Goal: Information Seeking & Learning: Learn about a topic

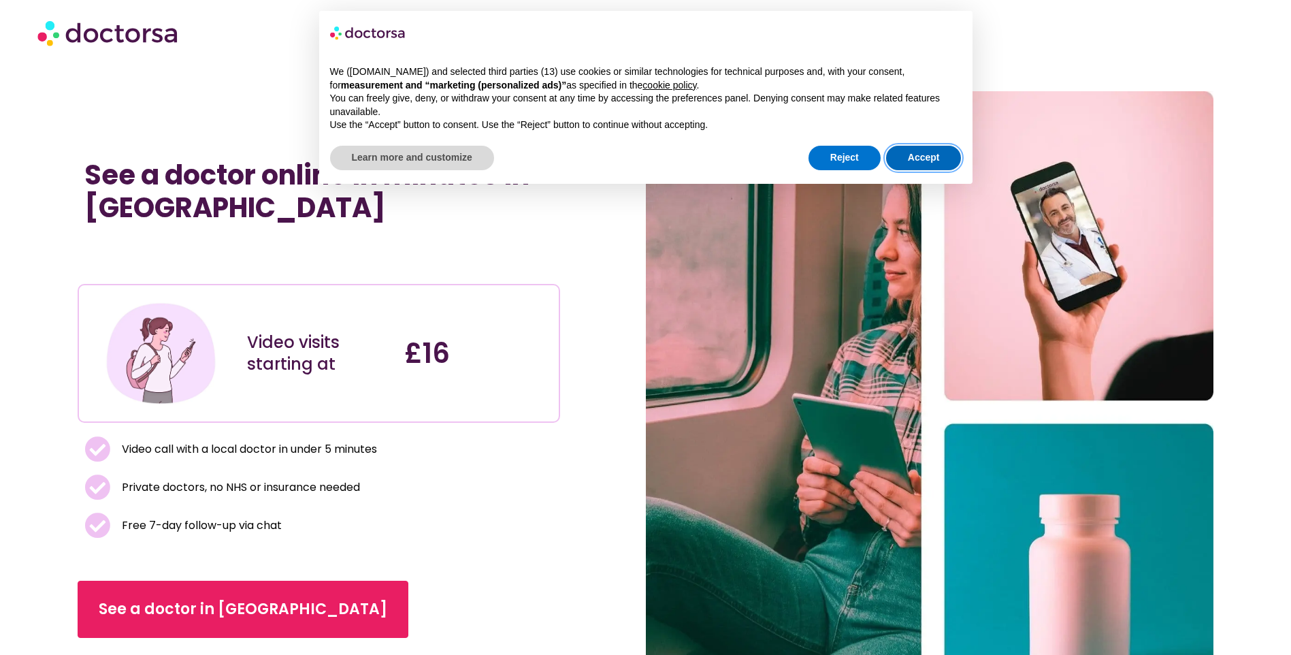
click at [935, 158] on button "Accept" at bounding box center [924, 158] width 76 height 25
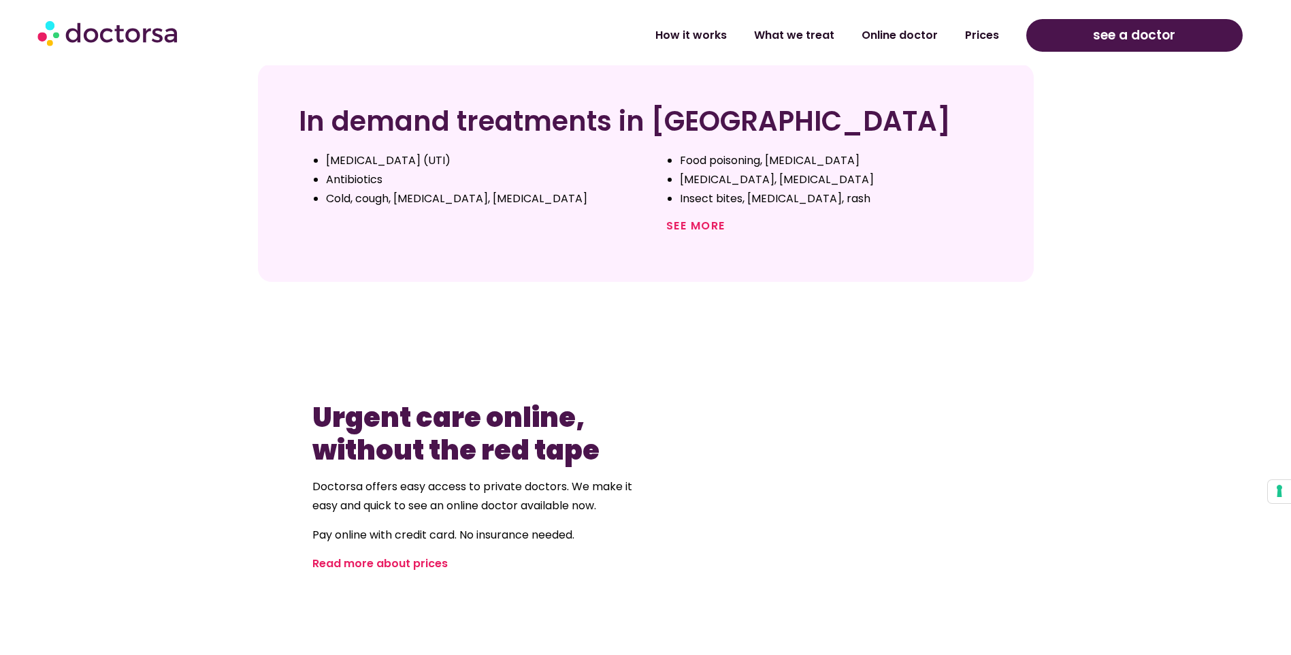
scroll to position [749, 0]
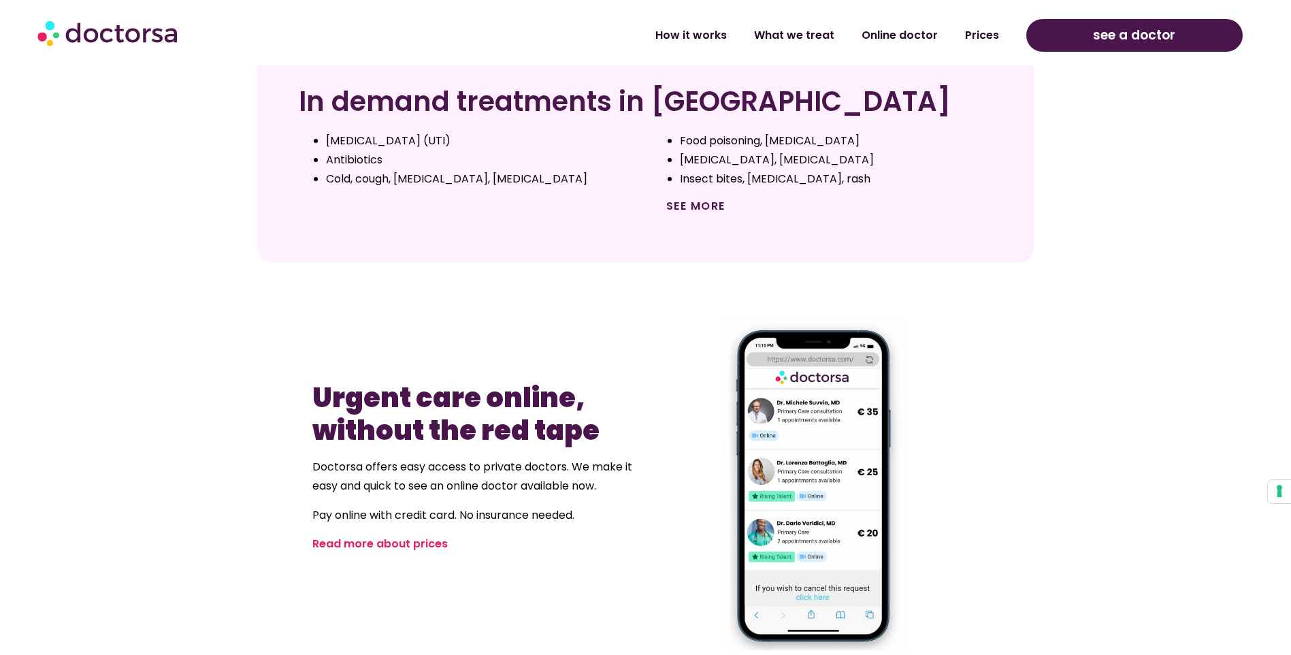
click at [722, 208] on link "See more" at bounding box center [695, 206] width 59 height 16
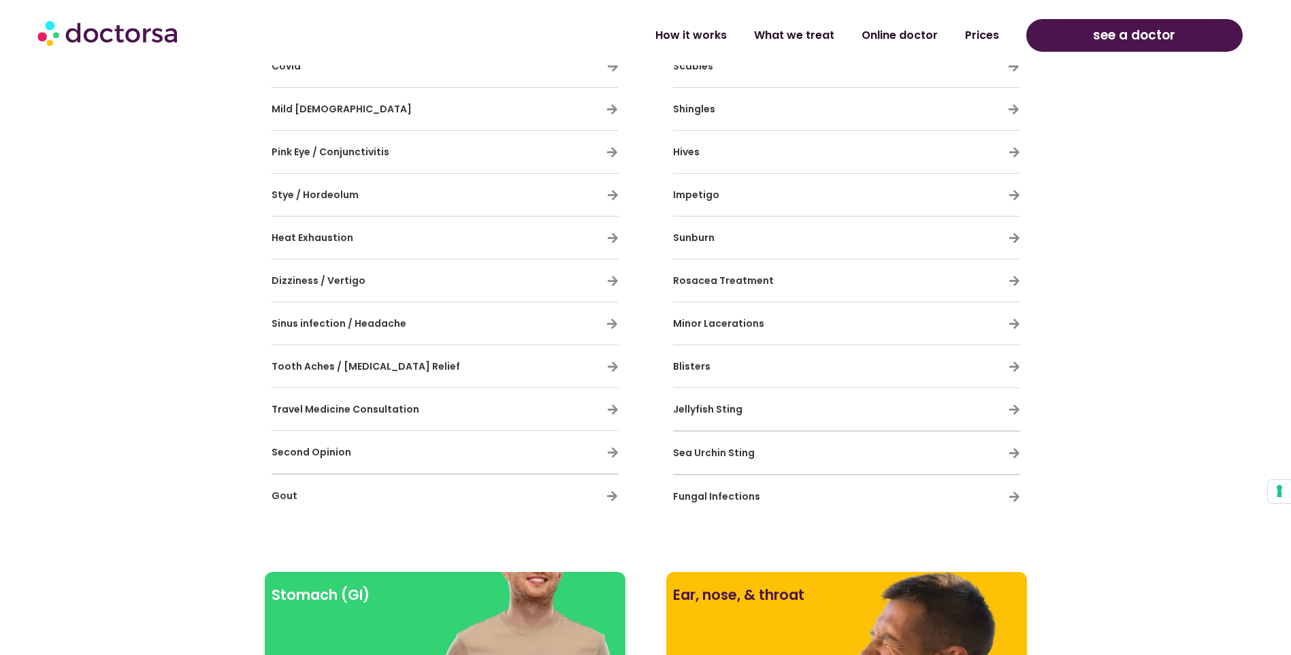
scroll to position [1293, 0]
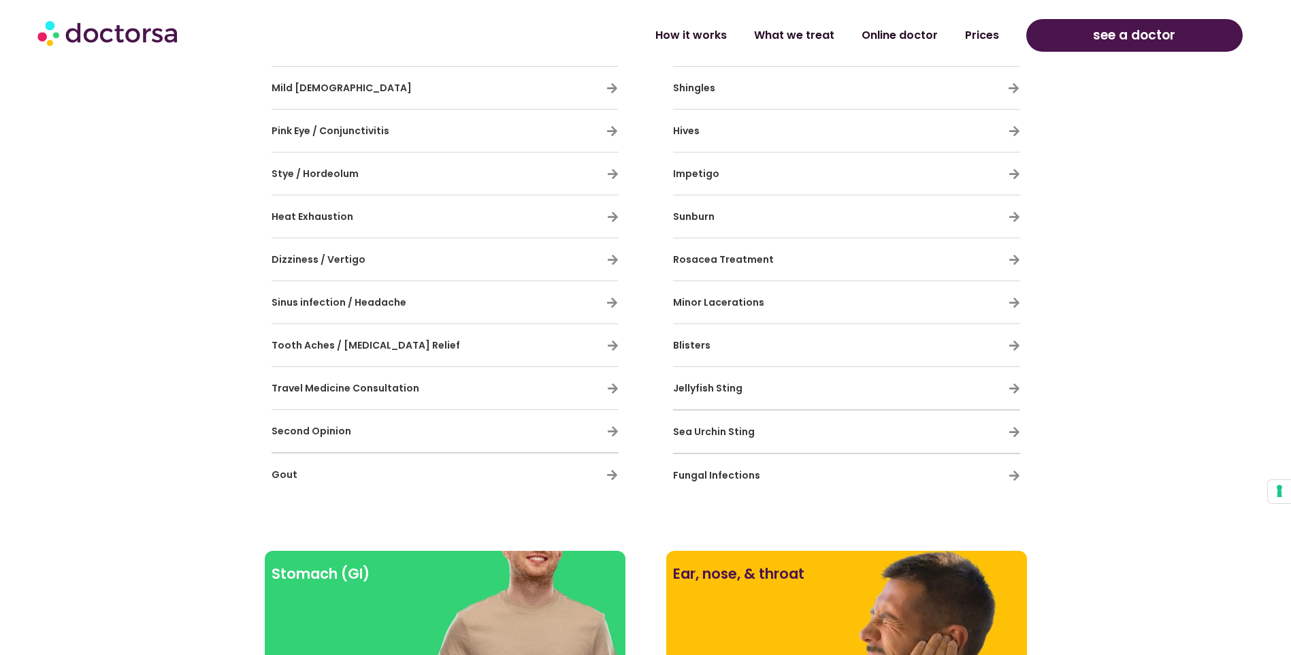
click at [361, 347] on span "Tooth Aches / [MEDICAL_DATA] Relief" at bounding box center [366, 345] width 189 height 14
click at [615, 346] on icon at bounding box center [613, 346] width 12 height 12
click at [611, 344] on icon at bounding box center [613, 346] width 12 height 12
click at [613, 344] on icon at bounding box center [613, 346] width 12 height 12
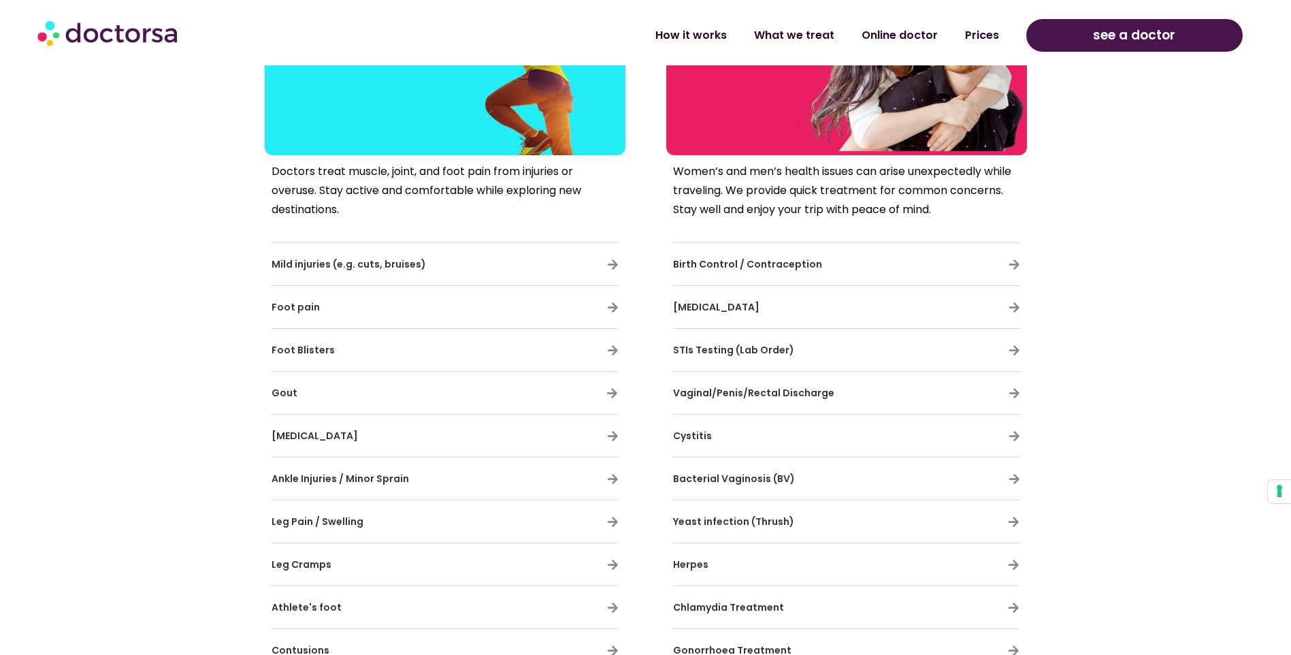
scroll to position [2655, 0]
